Goal: Book appointment/travel/reservation

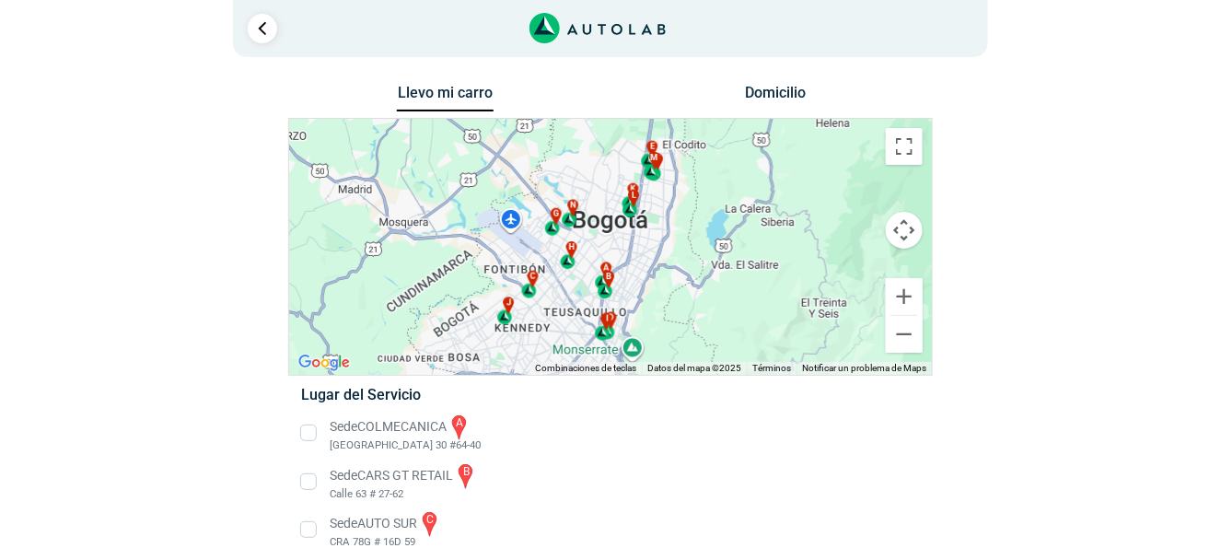
click at [309, 451] on li "Sede COLMECANICA a [GEOGRAPHIC_DATA] 30 #64-40" at bounding box center [610, 433] width 646 height 41
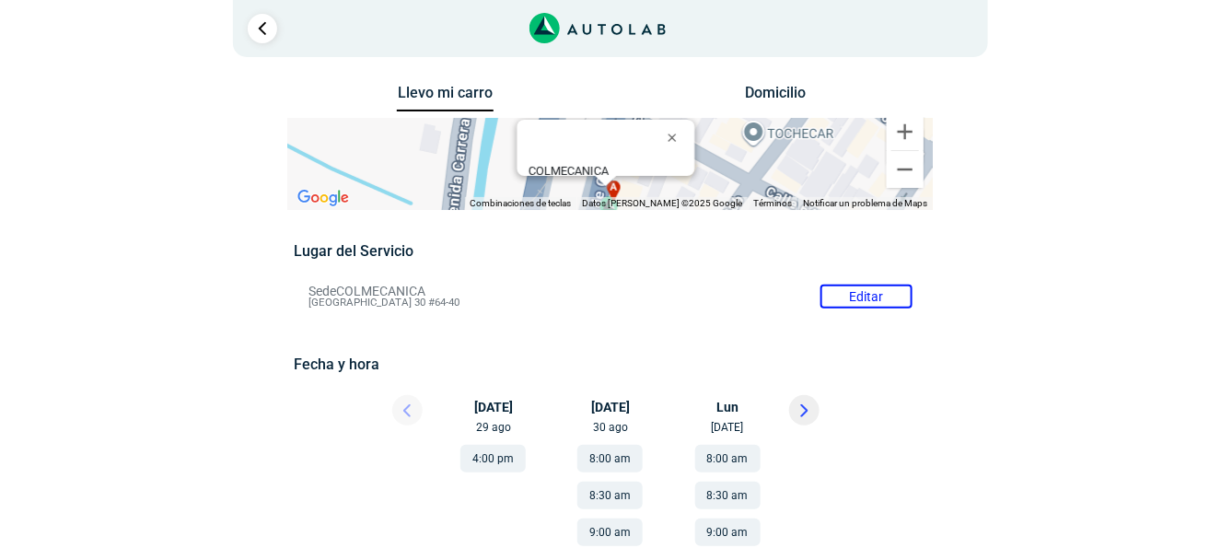
scroll to position [153, 0]
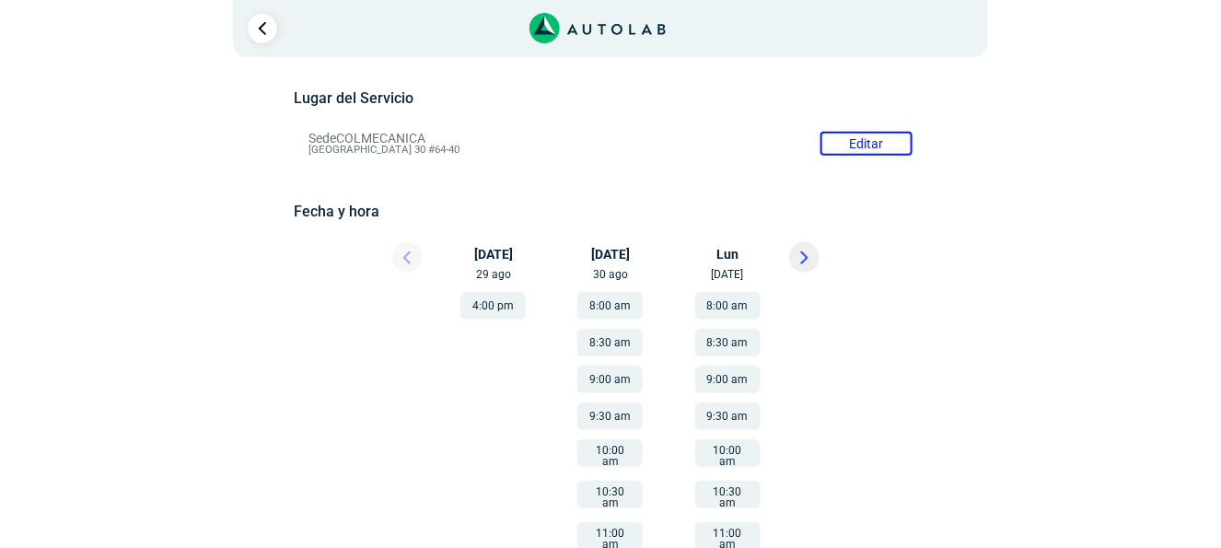
click at [600, 320] on button "8:00 am" at bounding box center [609, 306] width 65 height 28
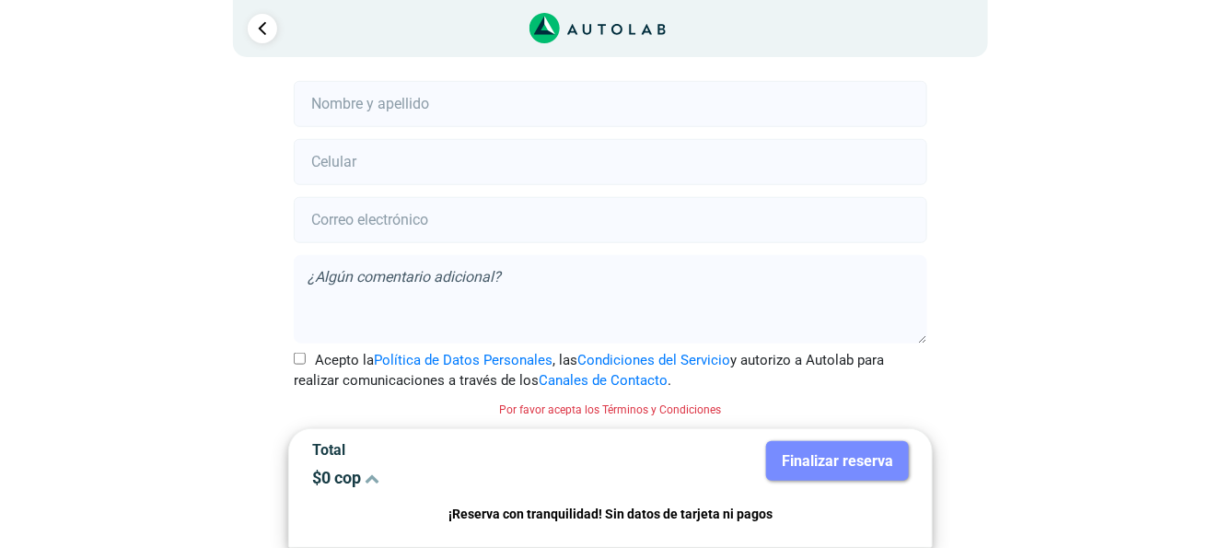
scroll to position [524, 0]
click at [297, 356] on input "Acepto la Política de Datos Personales , las Condiciones del Servicio y autoriz…" at bounding box center [300, 359] width 12 height 12
checkbox input "true"
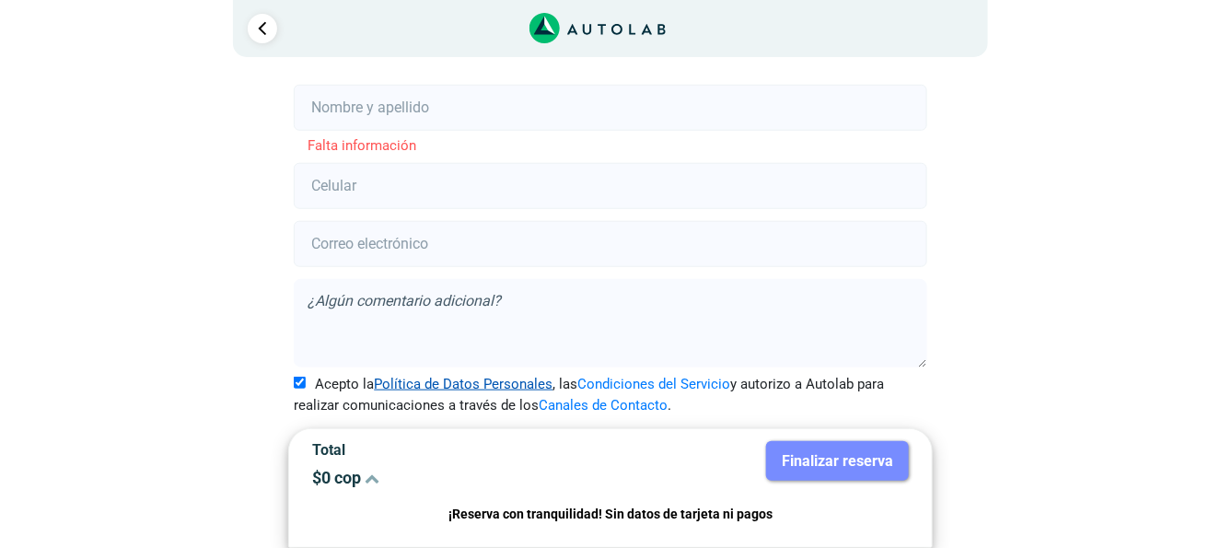
scroll to position [519, 0]
click at [418, 109] on input "text" at bounding box center [610, 108] width 633 height 46
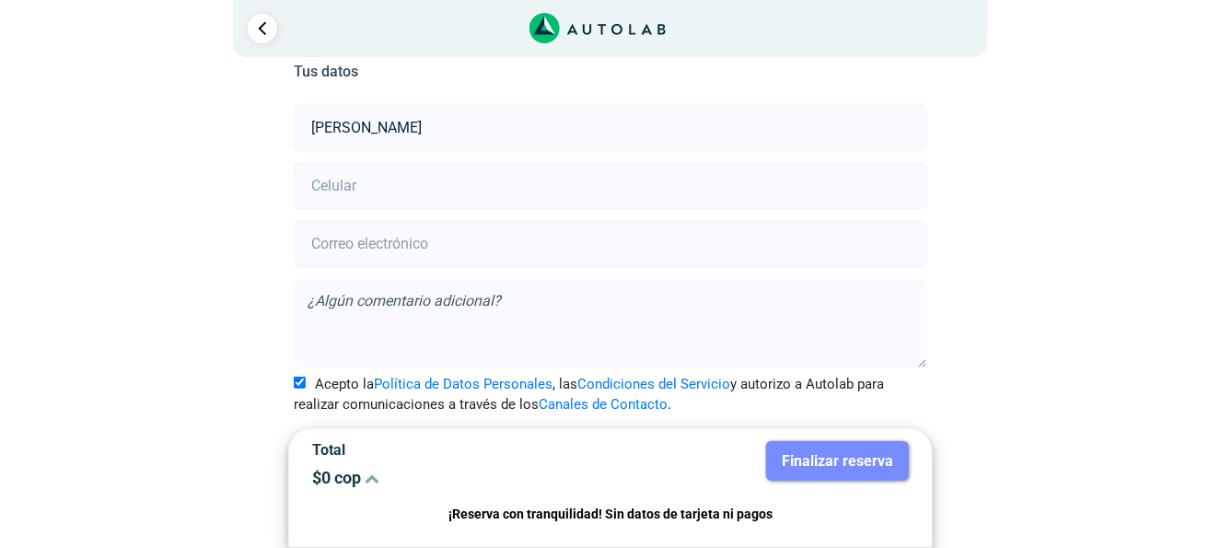
type input "[PERSON_NAME]"
click at [355, 193] on input "number" at bounding box center [610, 186] width 633 height 46
type input "3208503871"
click at [405, 243] on input "email" at bounding box center [610, 244] width 633 height 46
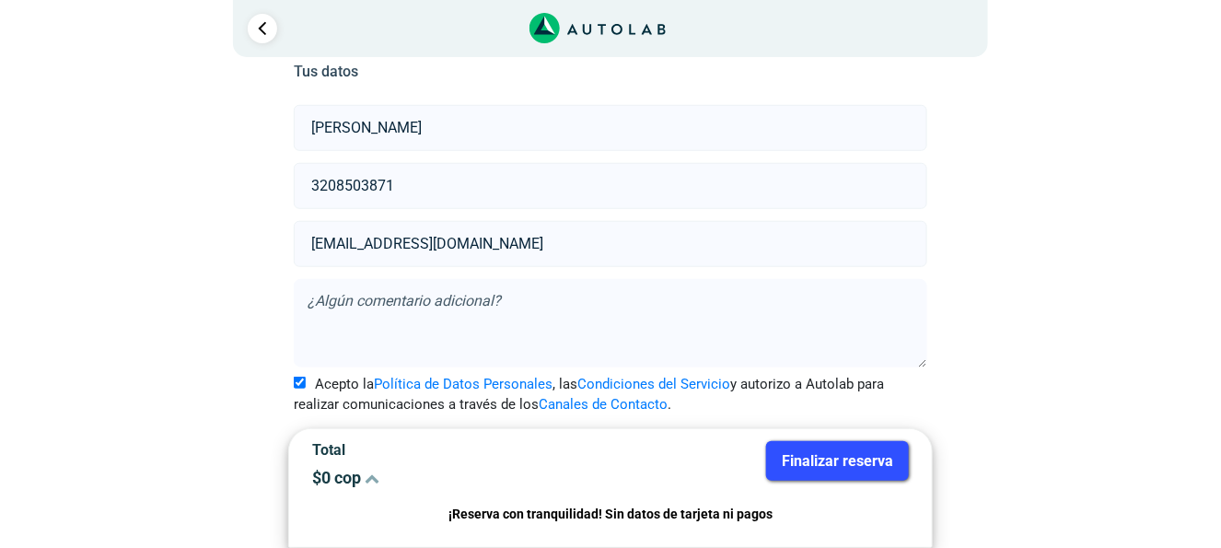
type input "[EMAIL_ADDRESS][DOMAIN_NAME]"
click at [413, 294] on textarea at bounding box center [610, 323] width 633 height 88
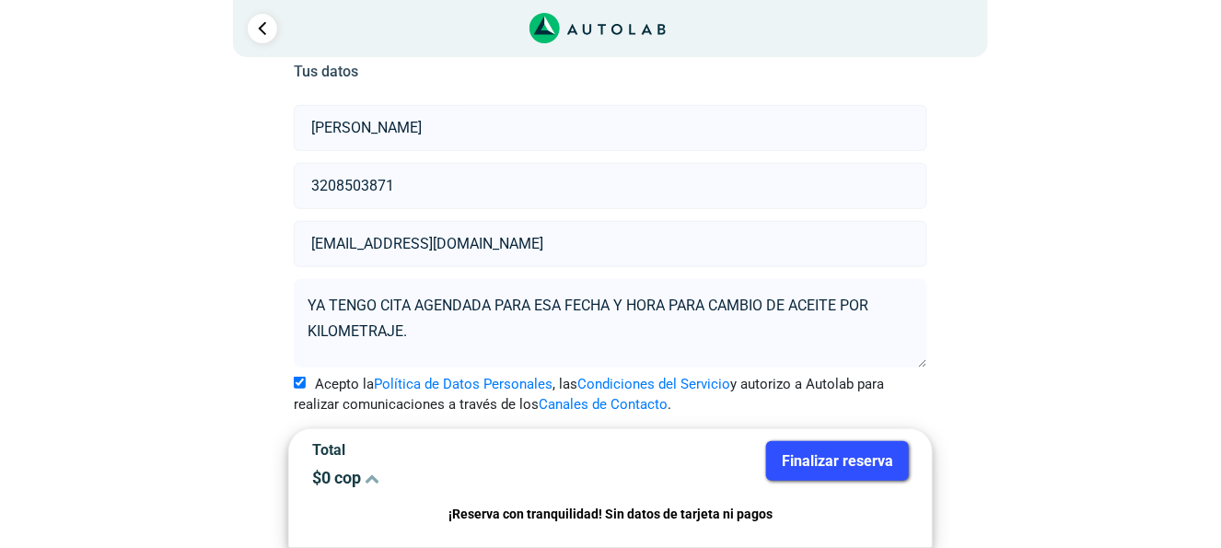
type textarea "YA TENGO CITA AGENDADA PARA ESA FECHA Y HORA PARA CAMBIO DE ACEITE POR KILOMETR…"
click at [861, 463] on button "Finalizar reserva" at bounding box center [837, 461] width 143 height 40
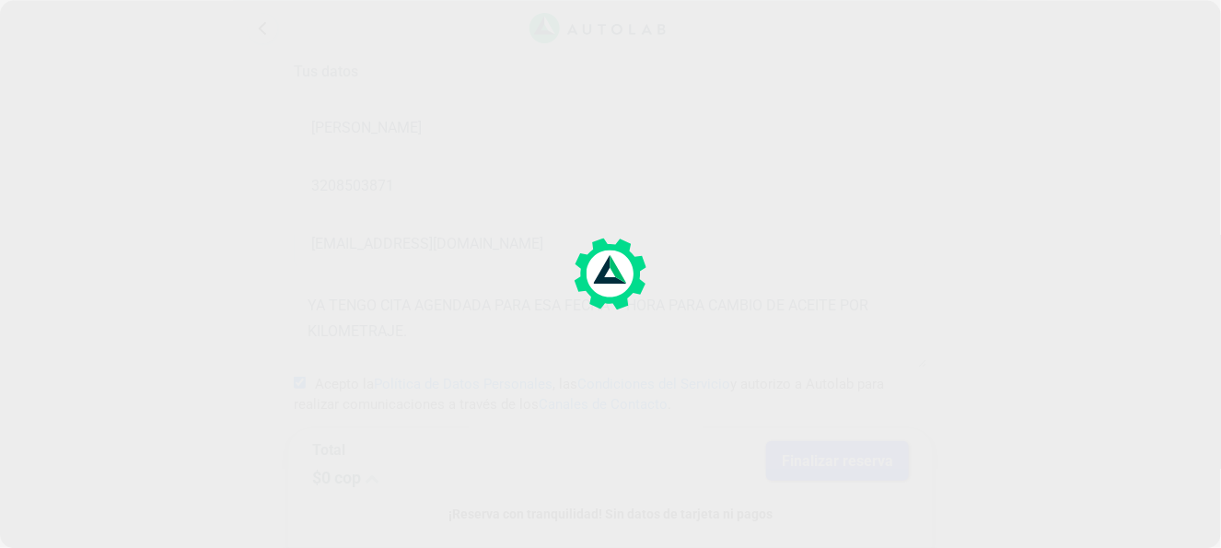
scroll to position [0, 0]
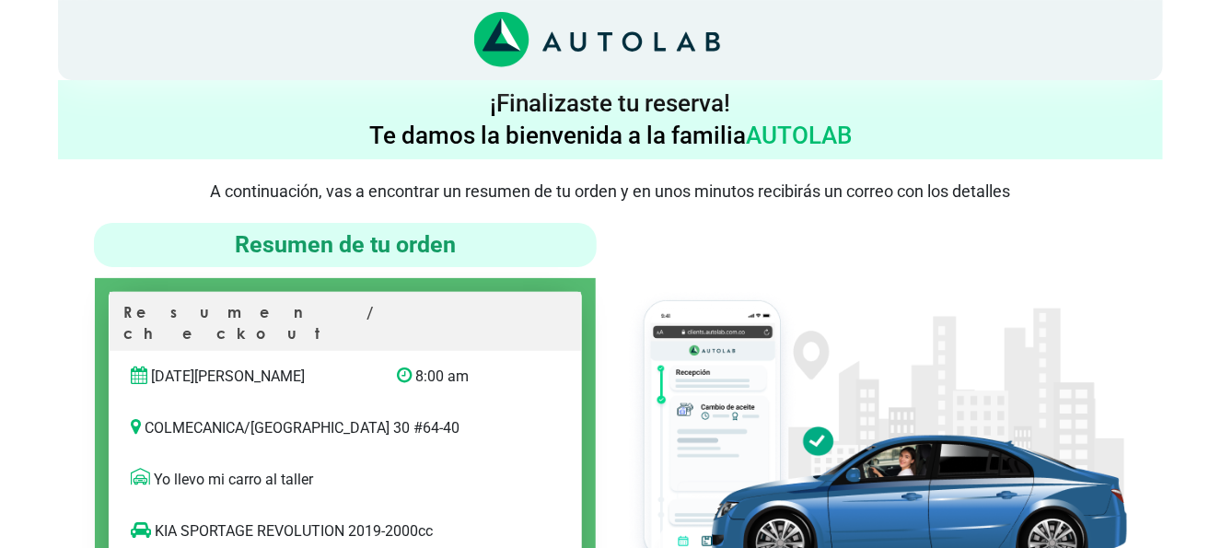
click at [358, 260] on h4 "Resumen de tu orden" at bounding box center [345, 244] width 488 height 29
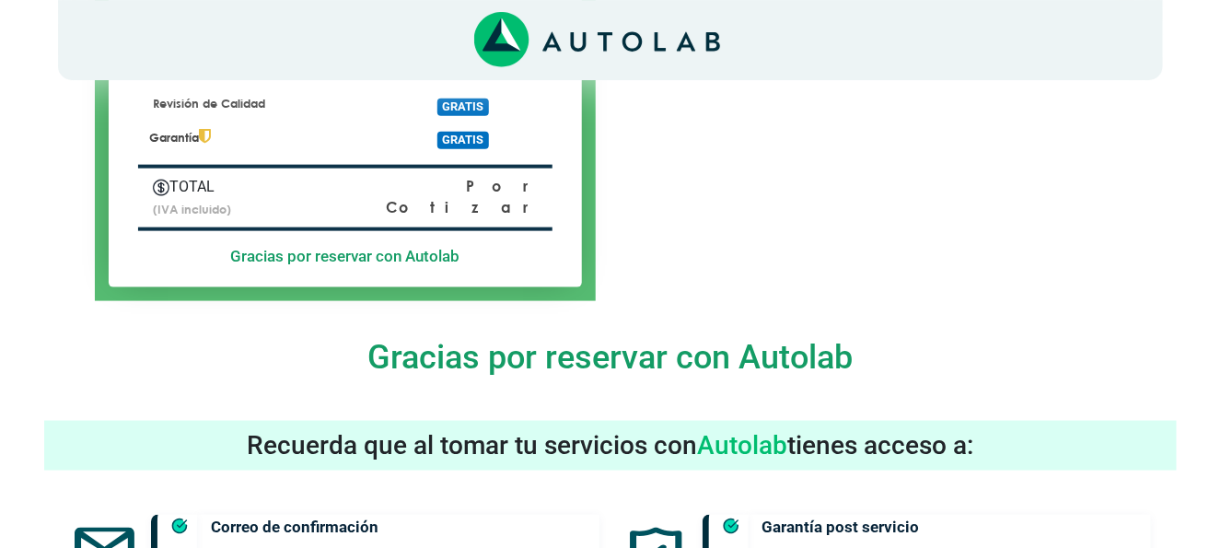
scroll to position [1416, 0]
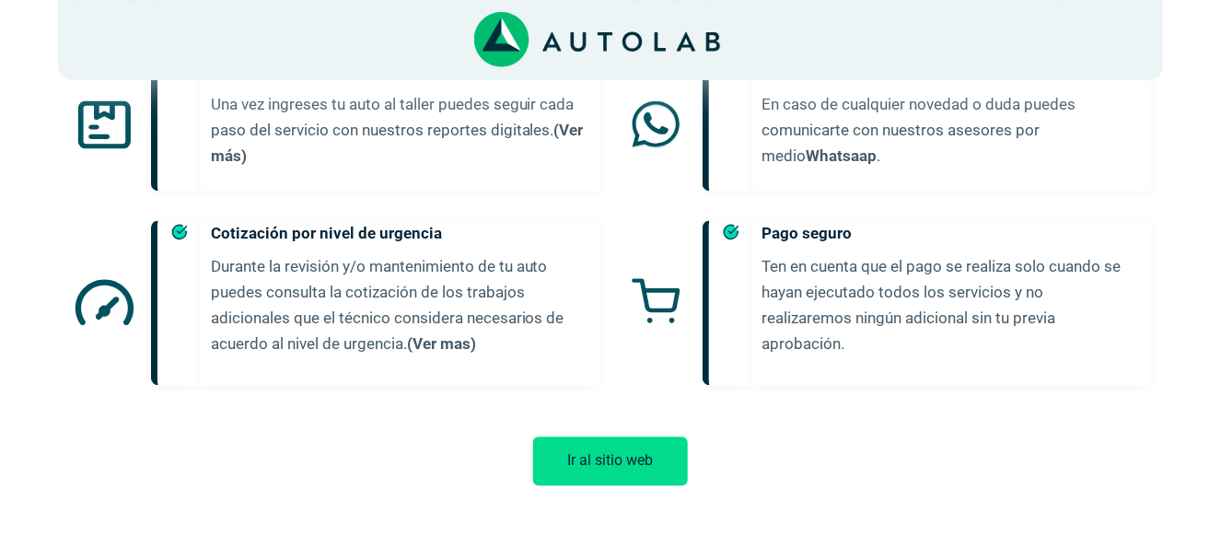
click at [632, 445] on button "Ir al sitio web" at bounding box center [610, 461] width 155 height 49
